Goal: Transaction & Acquisition: Purchase product/service

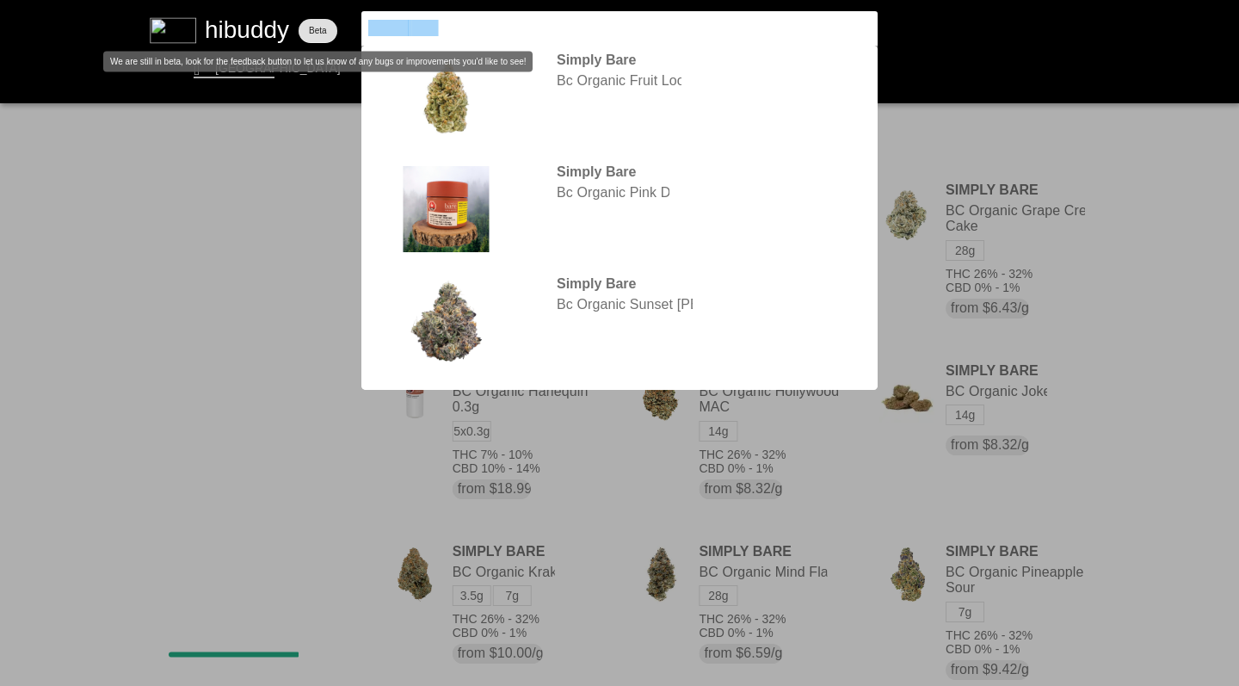
drag, startPoint x: 438, startPoint y: 28, endPoint x: 318, endPoint y: 19, distance: 120.0
click at [317, 21] on flt-glass-pane at bounding box center [619, 343] width 1239 height 686
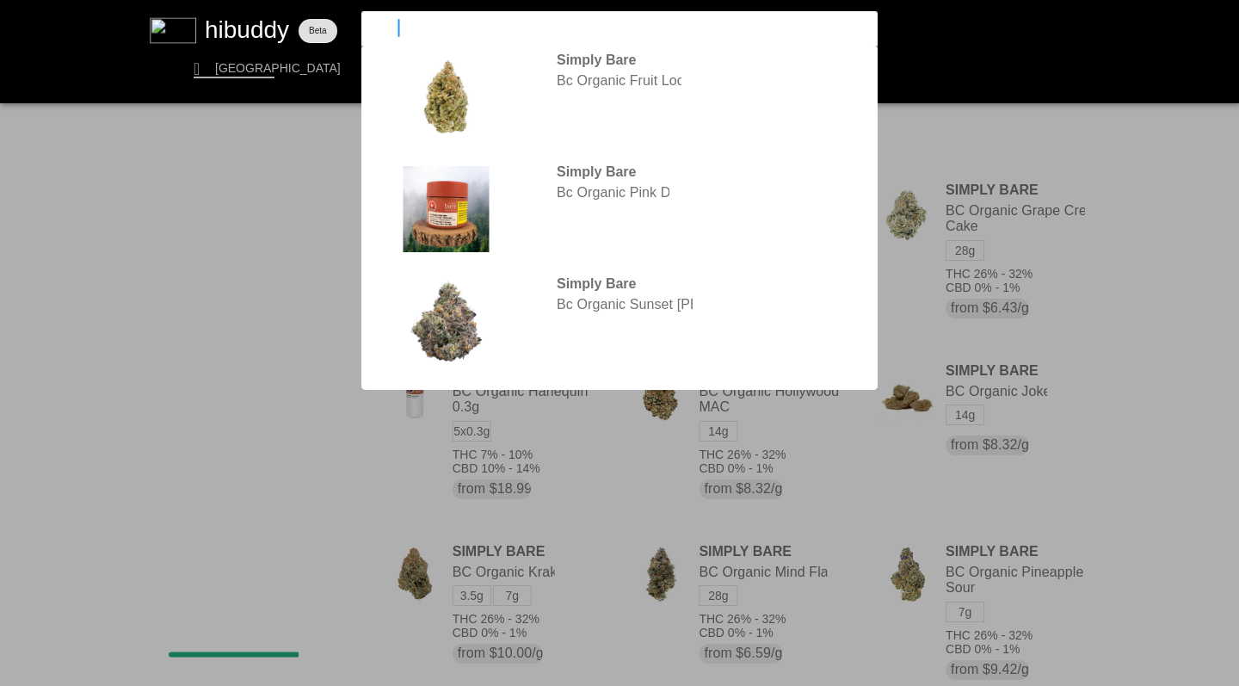
type input "honah"
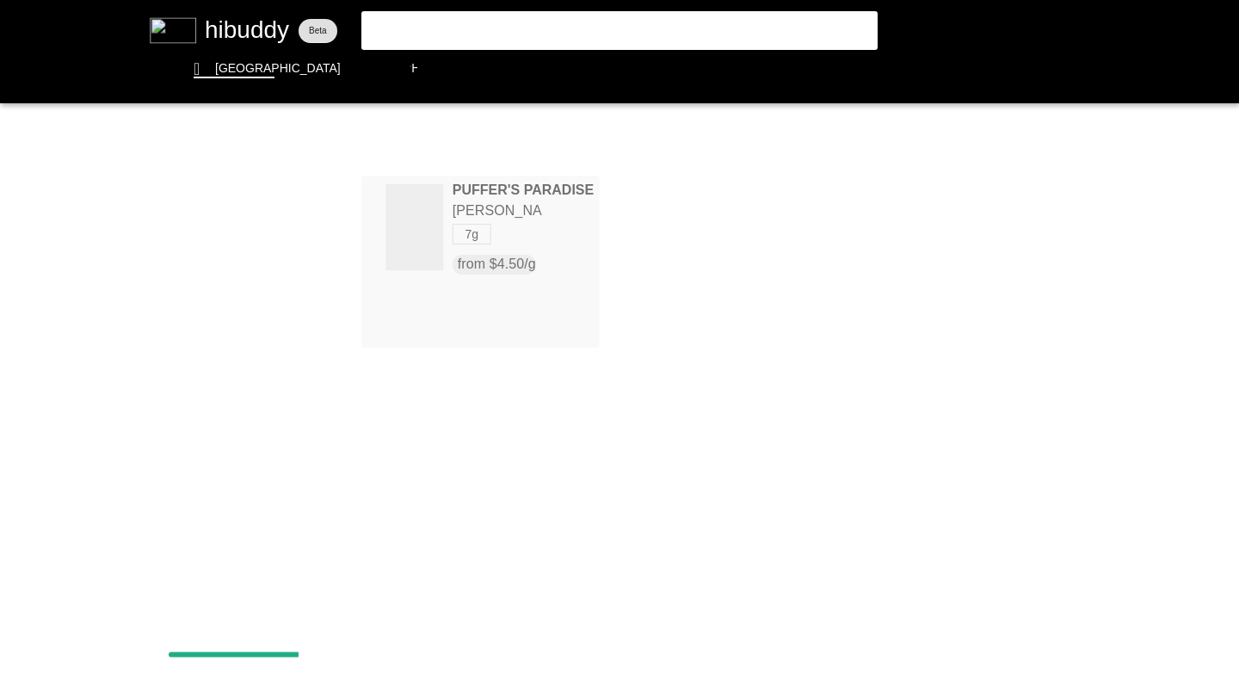
click at [505, 232] on flt-glass-pane at bounding box center [619, 343] width 1239 height 686
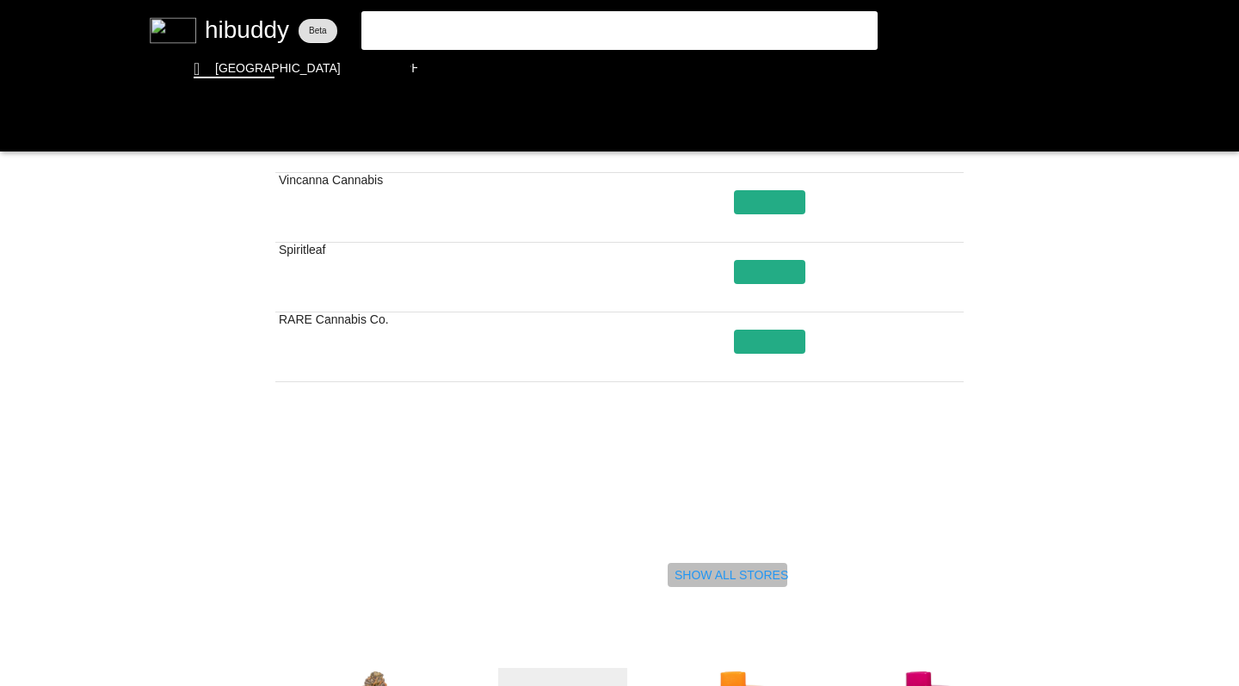
click at [716, 576] on flt-glass-pane at bounding box center [619, 343] width 1239 height 686
